Goal: Task Accomplishment & Management: Manage account settings

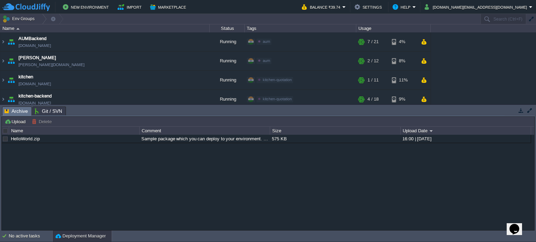
click at [522, 111] on button "button" at bounding box center [520, 110] width 6 height 6
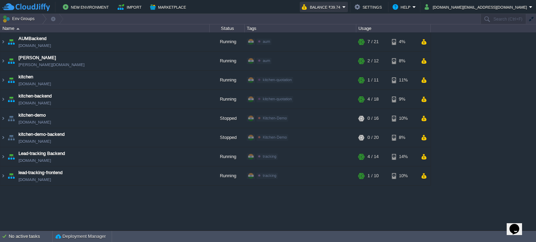
click at [342, 5] on button "Balance ₹39.74" at bounding box center [322, 7] width 40 height 8
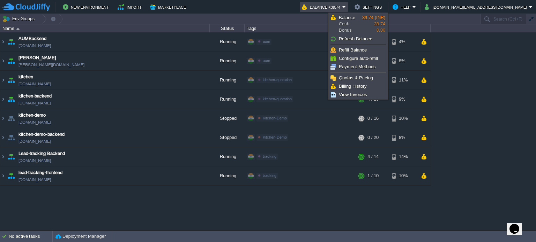
click at [342, 5] on button "Balance ₹39.74" at bounding box center [322, 7] width 40 height 8
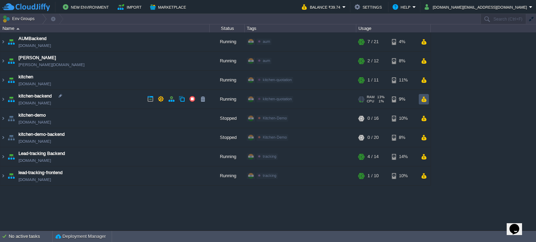
click at [424, 99] on button "button" at bounding box center [423, 99] width 6 height 6
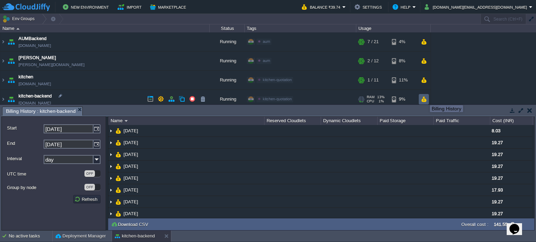
scroll to position [35, 0]
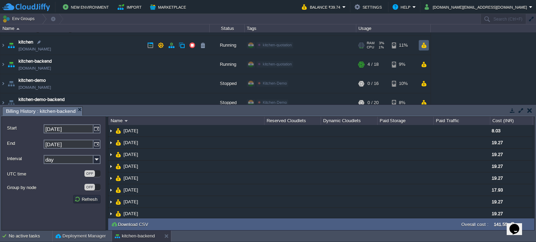
click at [424, 47] on button "button" at bounding box center [423, 45] width 6 height 6
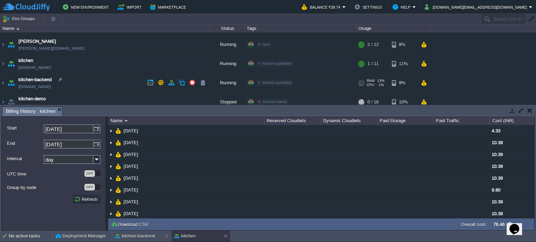
scroll to position [0, 0]
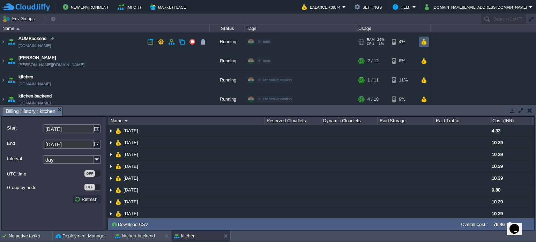
click at [425, 41] on button "button" at bounding box center [423, 42] width 6 height 6
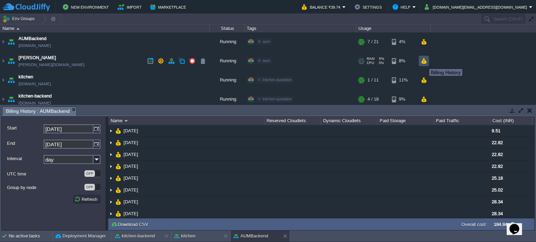
click at [424, 63] on button "button" at bounding box center [423, 61] width 6 height 6
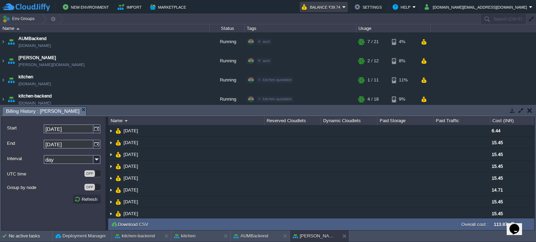
click at [346, 6] on em "Balance ₹39.74" at bounding box center [324, 7] width 44 height 8
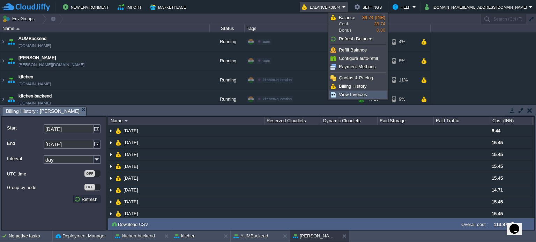
click at [353, 94] on span "View Invoices" at bounding box center [353, 94] width 28 height 5
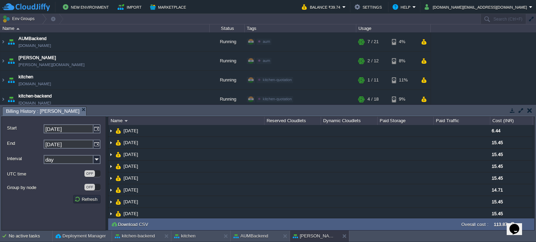
click at [527, 110] on button "button" at bounding box center [529, 110] width 5 height 6
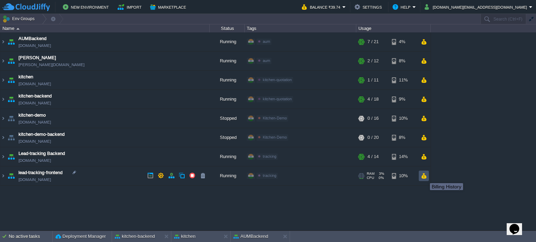
click at [424, 177] on button "button" at bounding box center [423, 176] width 6 height 6
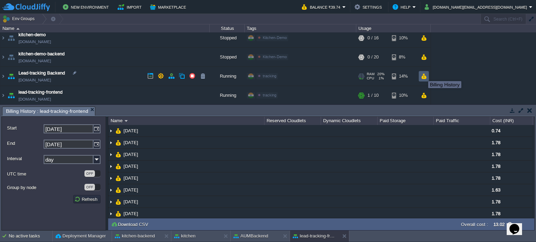
click at [423, 75] on button "button" at bounding box center [423, 76] width 6 height 6
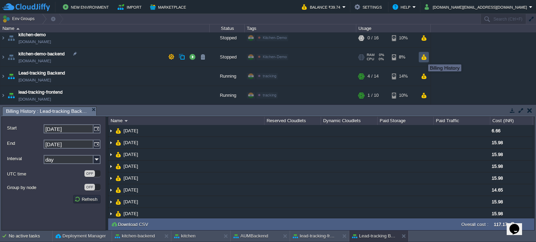
click at [423, 58] on button "button" at bounding box center [423, 57] width 6 height 6
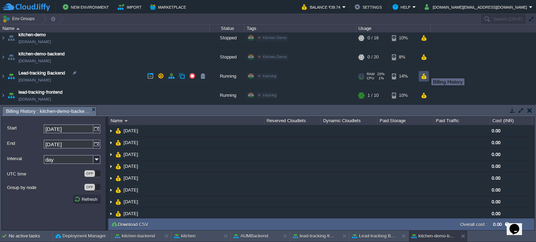
click at [426, 73] on button "button" at bounding box center [423, 76] width 6 height 6
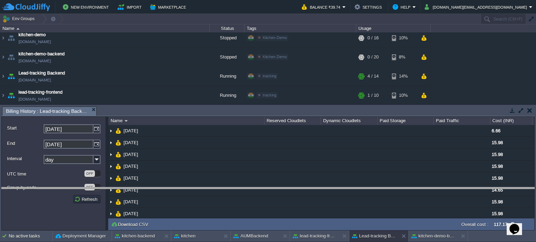
drag, startPoint x: 437, startPoint y: 115, endPoint x: 433, endPoint y: 196, distance: 81.0
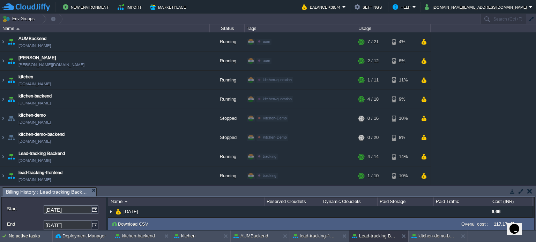
click at [531, 192] on button "button" at bounding box center [529, 191] width 5 height 6
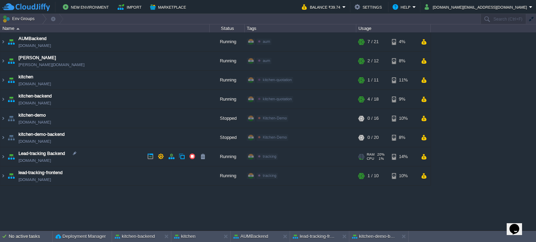
click at [97, 153] on td "Lead-tracking Backend [DOMAIN_NAME]" at bounding box center [104, 156] width 209 height 19
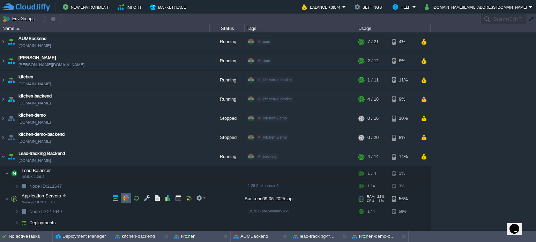
click at [126, 198] on button "button" at bounding box center [126, 198] width 6 height 6
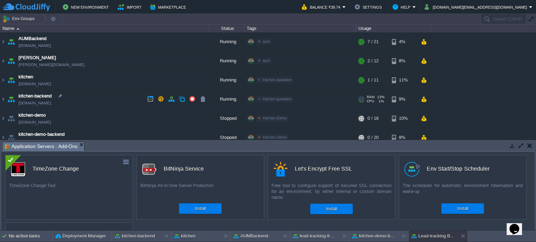
drag, startPoint x: 136, startPoint y: 104, endPoint x: 138, endPoint y: 96, distance: 8.9
click at [138, 96] on td "kitchen-backend [DOMAIN_NAME]" at bounding box center [104, 99] width 209 height 19
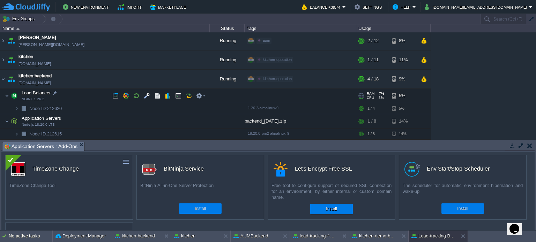
scroll to position [35, 0]
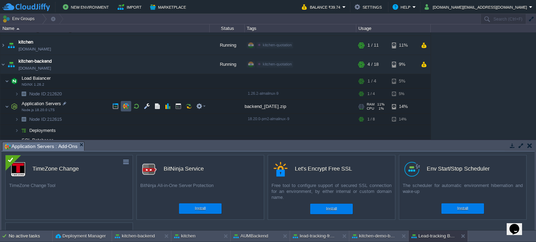
click at [124, 106] on button "button" at bounding box center [126, 106] width 6 height 6
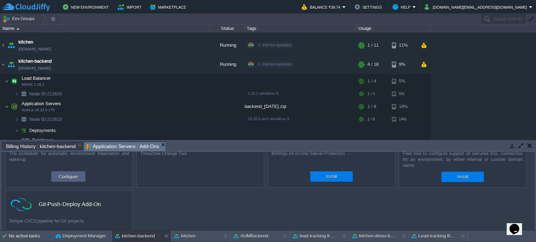
scroll to position [0, 0]
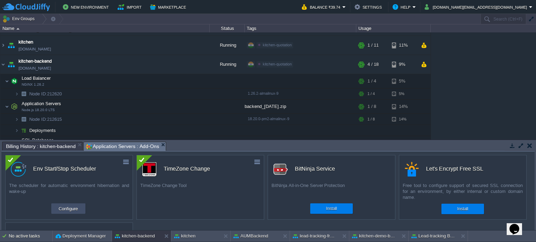
click at [64, 209] on button "Configure" at bounding box center [67, 209] width 23 height 8
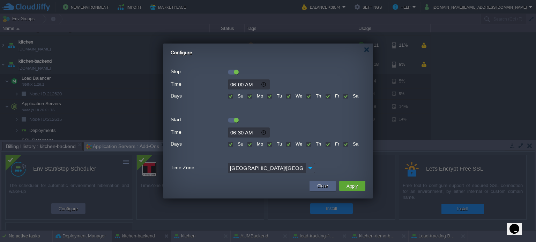
click at [258, 183] on td at bounding box center [237, 186] width 141 height 13
click at [333, 145] on label "Fr" at bounding box center [336, 144] width 6 height 5
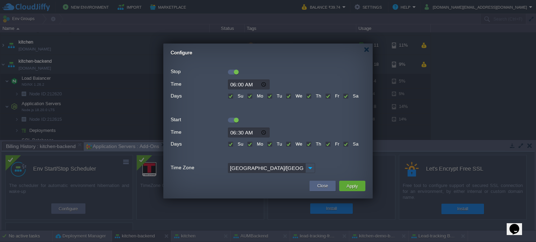
click at [326, 145] on input "Fr" at bounding box center [327, 145] width 5 height 5
checkbox input "false"
click at [314, 144] on label "Th" at bounding box center [317, 144] width 7 height 5
click at [309, 144] on input "Th" at bounding box center [308, 145] width 5 height 5
checkbox input "false"
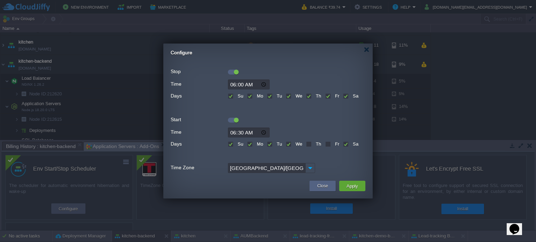
click at [294, 145] on label "We" at bounding box center [298, 144] width 8 height 5
click at [287, 145] on input "We" at bounding box center [288, 145] width 5 height 5
checkbox input "false"
click at [272, 144] on div "Tu" at bounding box center [274, 143] width 15 height 8
click at [255, 143] on label "Mo" at bounding box center [259, 144] width 8 height 5
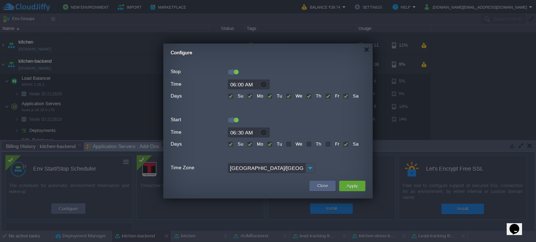
click at [250, 143] on input "Mo" at bounding box center [249, 145] width 5 height 5
checkbox input "false"
click at [351, 143] on label "Sa" at bounding box center [354, 144] width 7 height 5
click at [346, 143] on input "Sa" at bounding box center [345, 145] width 5 height 5
checkbox input "false"
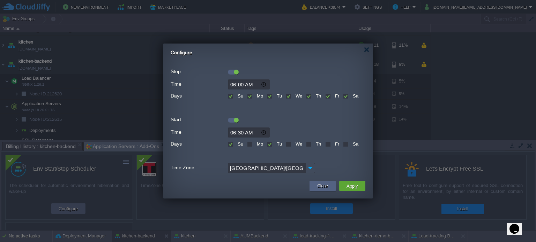
click at [333, 143] on label "Fr" at bounding box center [336, 144] width 6 height 5
click at [329, 143] on input "Fr" at bounding box center [327, 145] width 5 height 5
checkbox input "true"
click at [314, 143] on label "Th" at bounding box center [317, 144] width 7 height 5
click at [310, 143] on input "Th" at bounding box center [308, 145] width 5 height 5
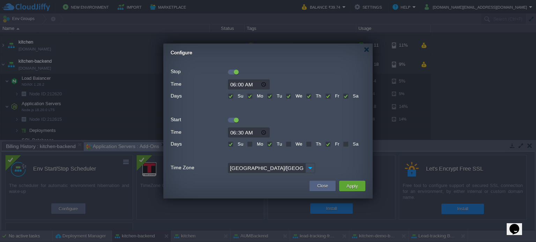
checkbox input "true"
click at [333, 144] on label "Fr" at bounding box center [336, 144] width 6 height 5
click at [329, 144] on input "Fr" at bounding box center [327, 145] width 5 height 5
checkbox input "false"
click at [275, 143] on label "Tu" at bounding box center [278, 144] width 7 height 5
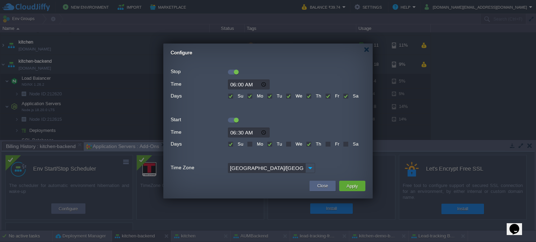
click at [268, 143] on input "Tu" at bounding box center [269, 145] width 5 height 5
checkbox input "false"
click at [353, 187] on button "Apply" at bounding box center [352, 186] width 16 height 8
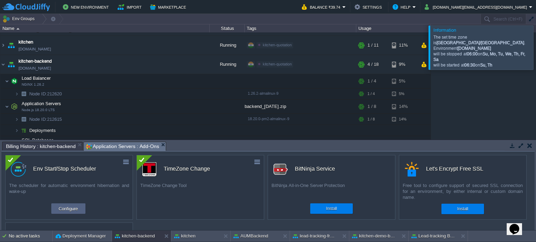
click at [535, 48] on div at bounding box center [544, 47] width 0 height 44
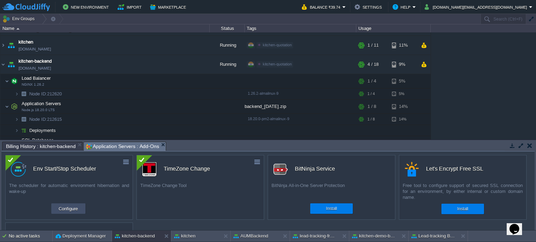
click at [73, 209] on button "Configure" at bounding box center [67, 209] width 23 height 8
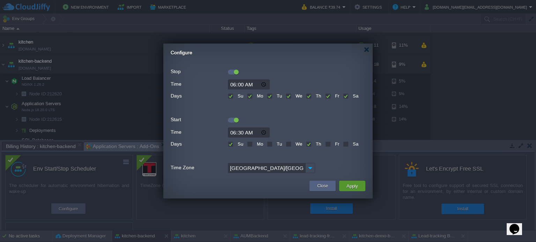
click at [349, 185] on button "Apply" at bounding box center [352, 186] width 16 height 8
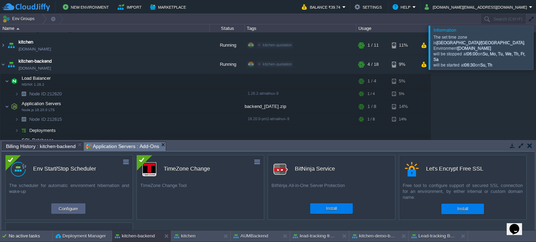
click at [529, 145] on button "button" at bounding box center [529, 146] width 5 height 6
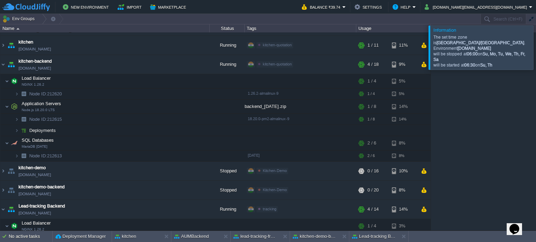
click at [535, 41] on div at bounding box center [544, 47] width 0 height 44
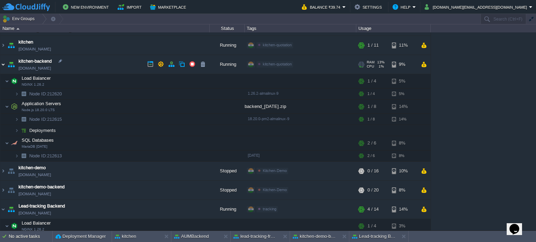
click at [3, 63] on img at bounding box center [3, 64] width 6 height 19
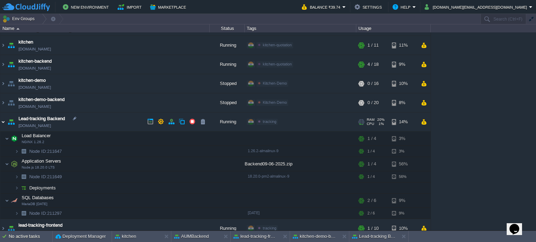
click at [1, 121] on img at bounding box center [3, 122] width 6 height 19
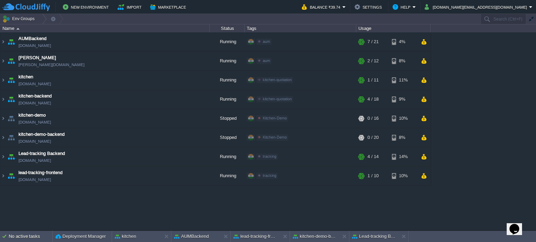
click at [485, 181] on div "AUMBackend [DOMAIN_NAME] Running aum Edit RAM 26% CPU 1% 7 / 21 4% aumtech [DOM…" at bounding box center [268, 131] width 536 height 198
click at [166, 237] on button at bounding box center [167, 236] width 7 height 7
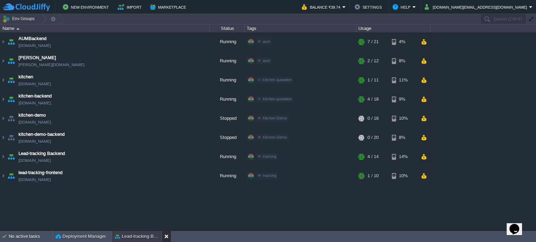
click at [166, 237] on button at bounding box center [167, 236] width 7 height 7
click at [194, 217] on div "AUMBackend [DOMAIN_NAME] Running aum Edit RAM 26% CPU 1% 7 / 21 4% aumtech [DOM…" at bounding box center [268, 131] width 536 height 198
